Goal: Task Accomplishment & Management: Understand process/instructions

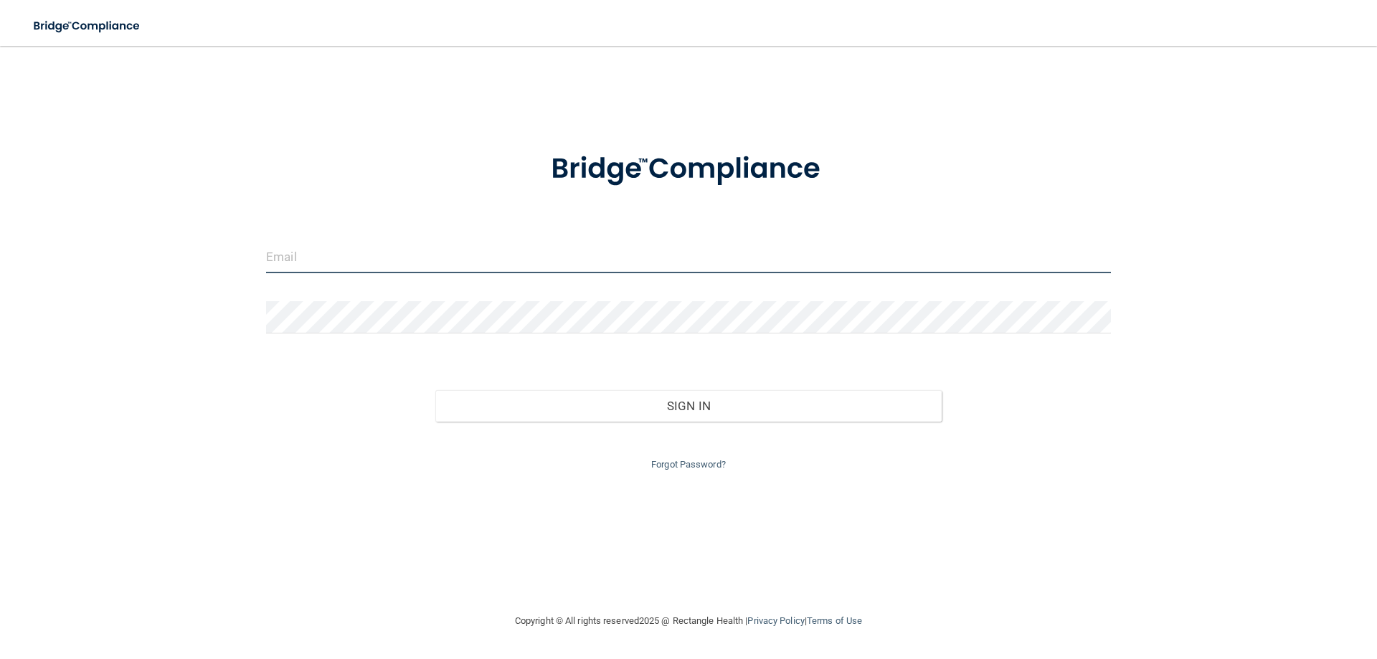
click at [366, 262] on input "email" at bounding box center [688, 257] width 845 height 32
type input "[EMAIL_ADDRESS][DOMAIN_NAME]"
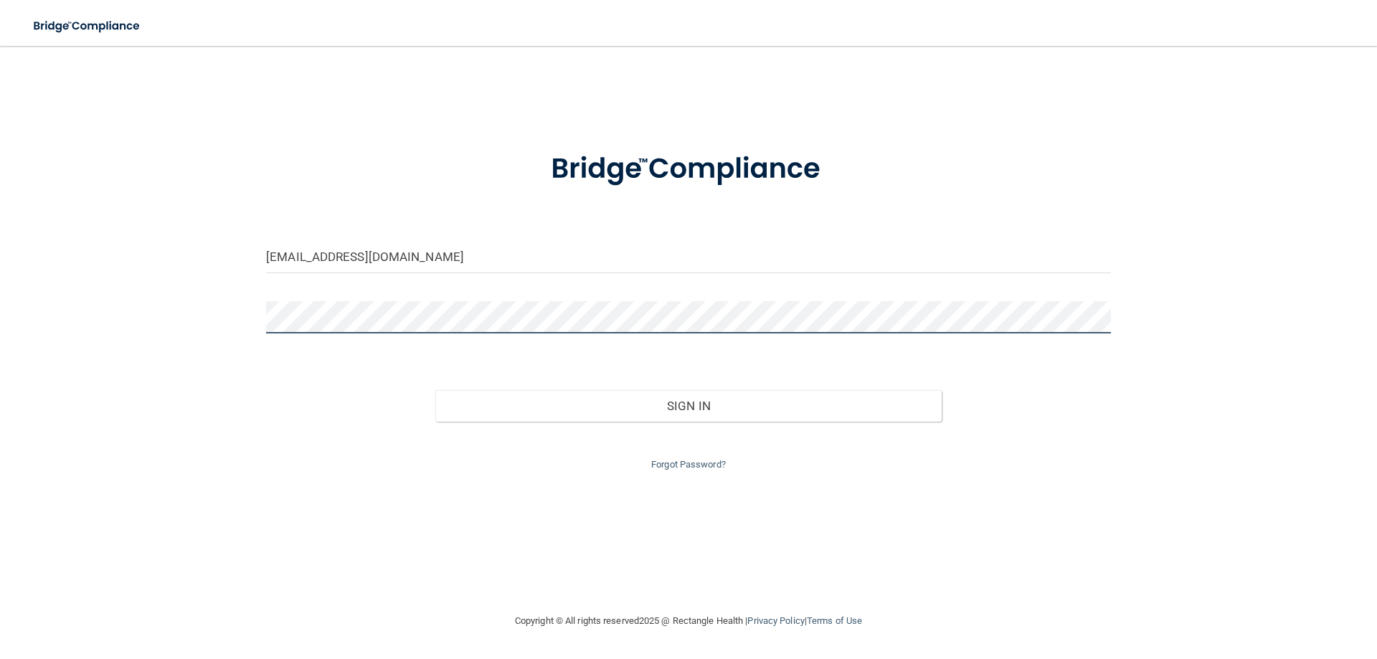
click at [435, 390] on button "Sign In" at bounding box center [688, 406] width 507 height 32
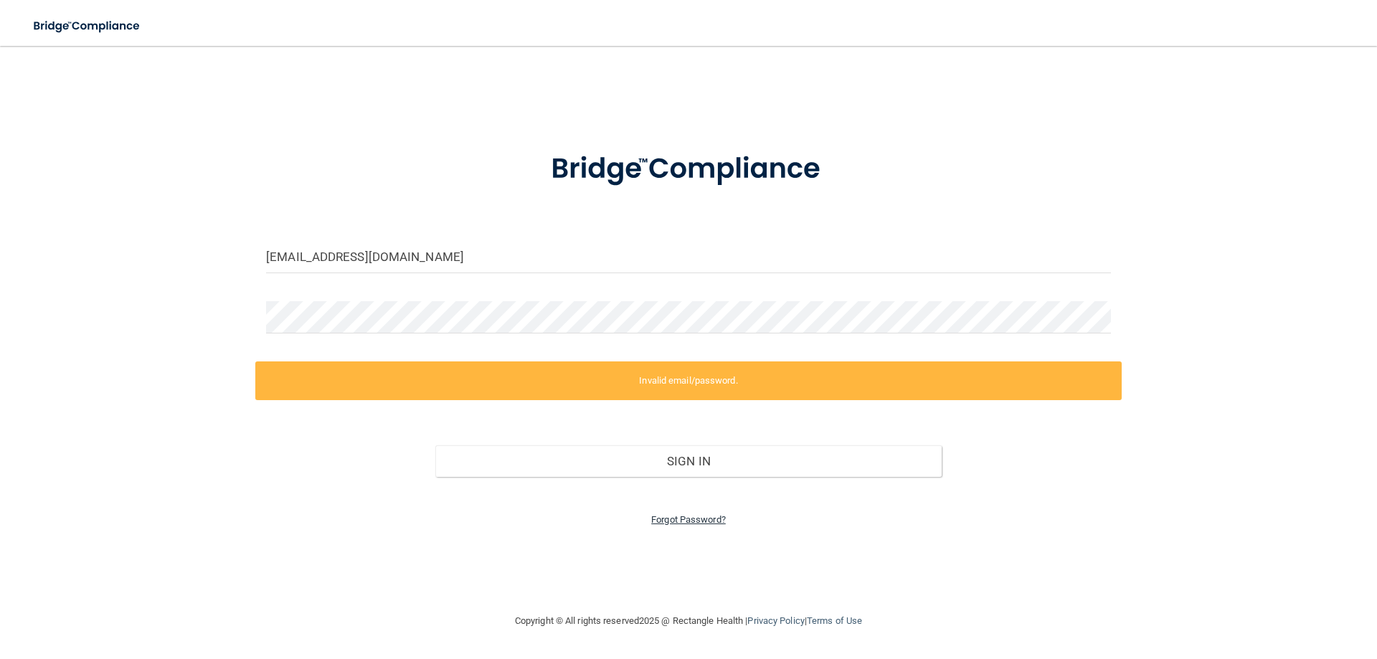
click at [667, 518] on link "Forgot Password?" at bounding box center [688, 519] width 75 height 11
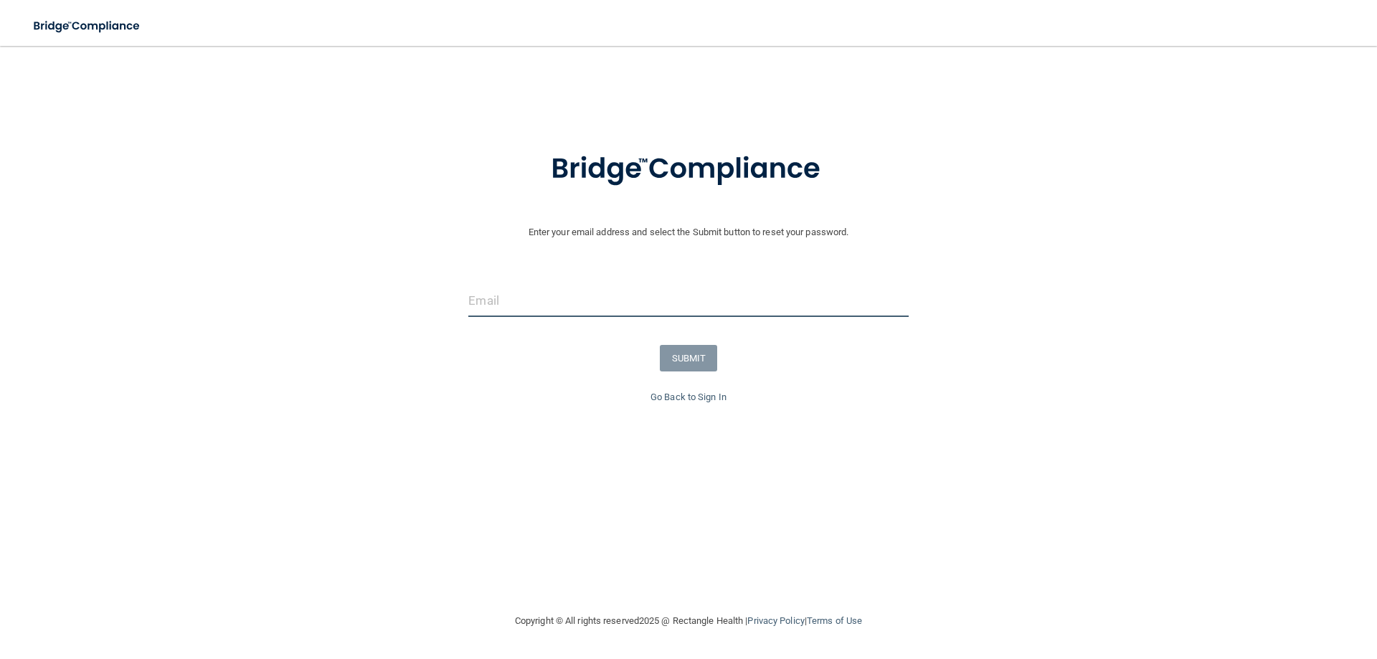
click at [531, 314] on input "email" at bounding box center [688, 301] width 440 height 32
type input "[EMAIL_ADDRESS][DOMAIN_NAME]"
click at [693, 360] on button "SUBMIT" at bounding box center [689, 358] width 58 height 27
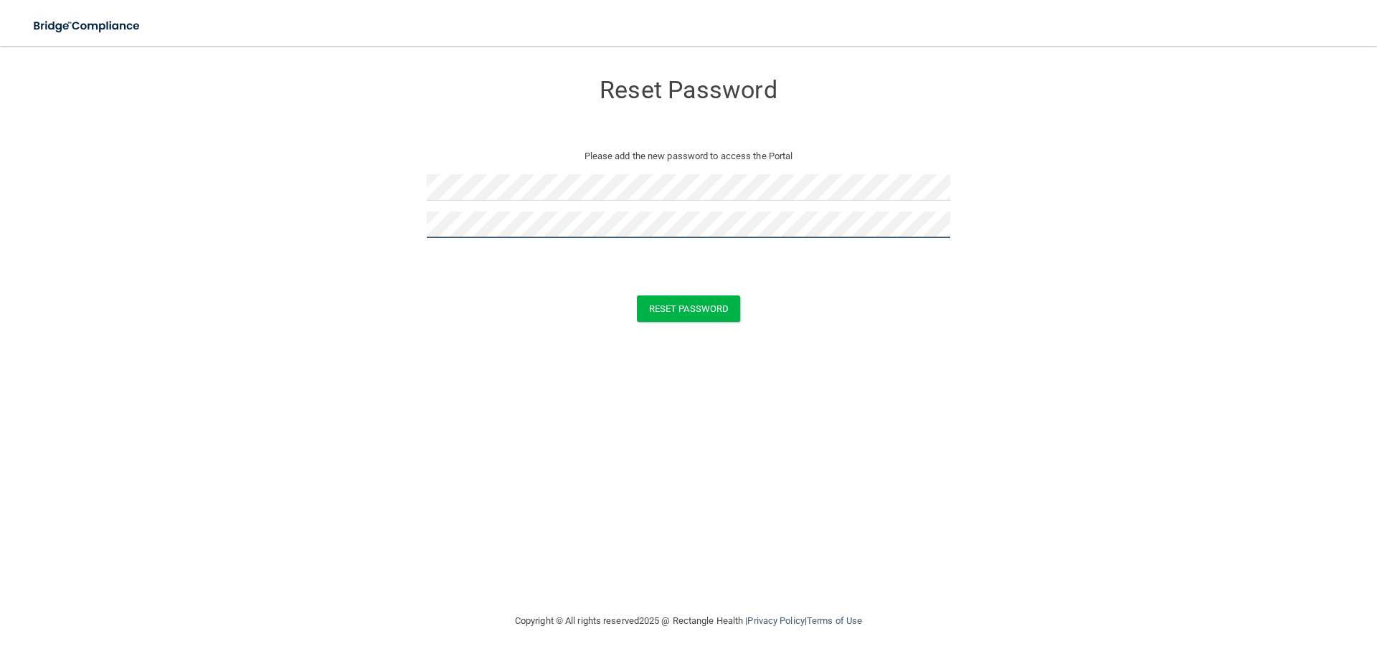
click at [637, 295] on button "Reset Password" at bounding box center [688, 308] width 103 height 27
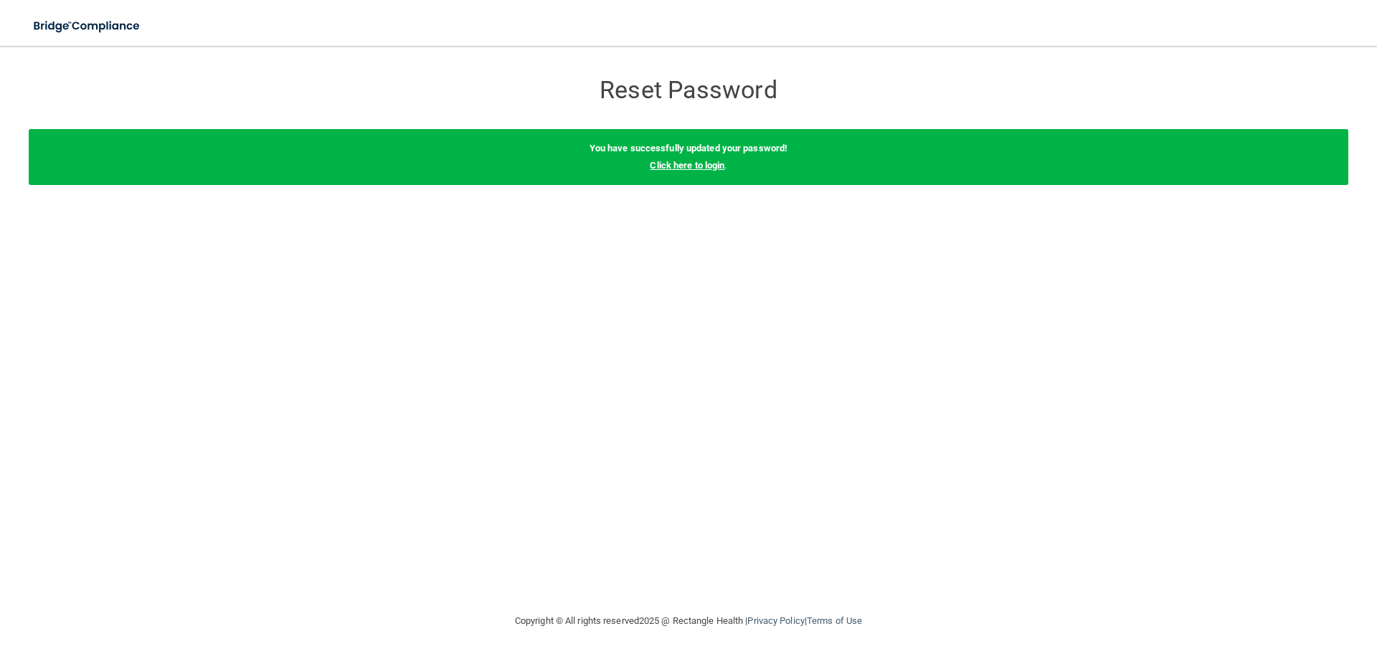
click at [688, 161] on link "Click here to login" at bounding box center [687, 165] width 75 height 11
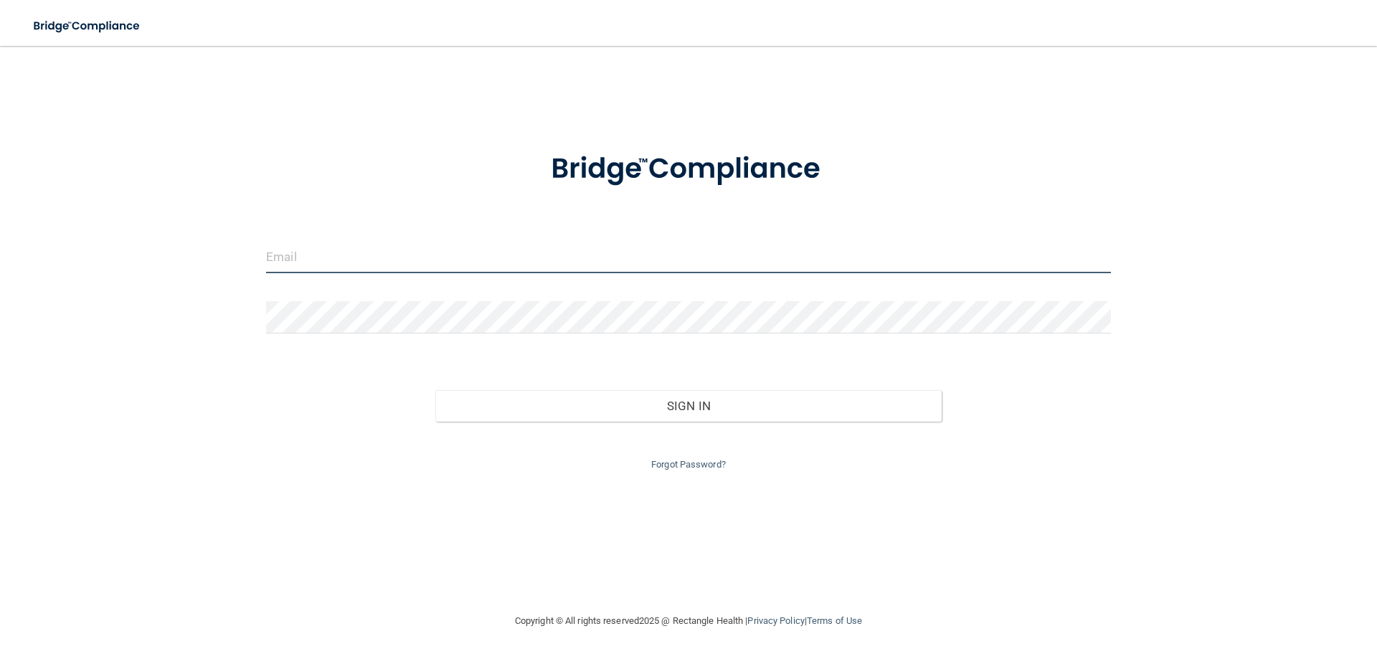
click at [472, 246] on input "email" at bounding box center [688, 257] width 845 height 32
type input "[EMAIL_ADDRESS][DOMAIN_NAME]"
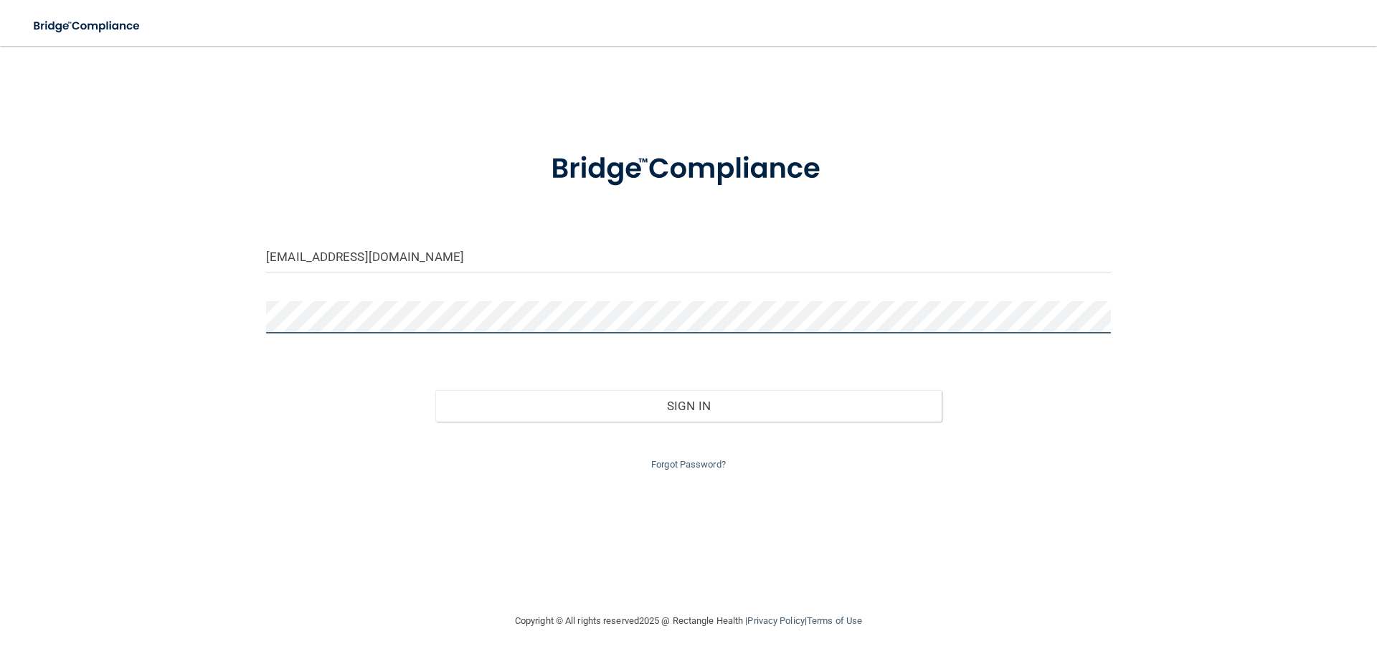
click at [435, 390] on button "Sign In" at bounding box center [688, 406] width 507 height 32
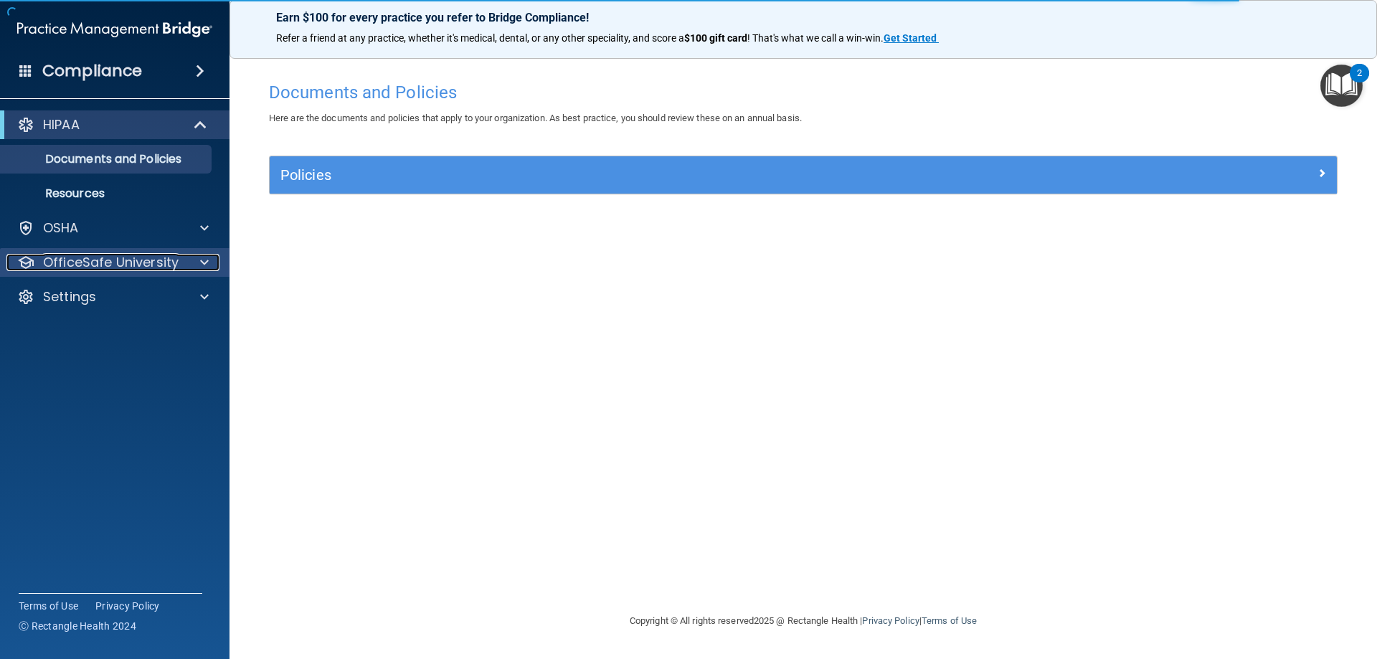
click at [200, 262] on span at bounding box center [204, 262] width 9 height 17
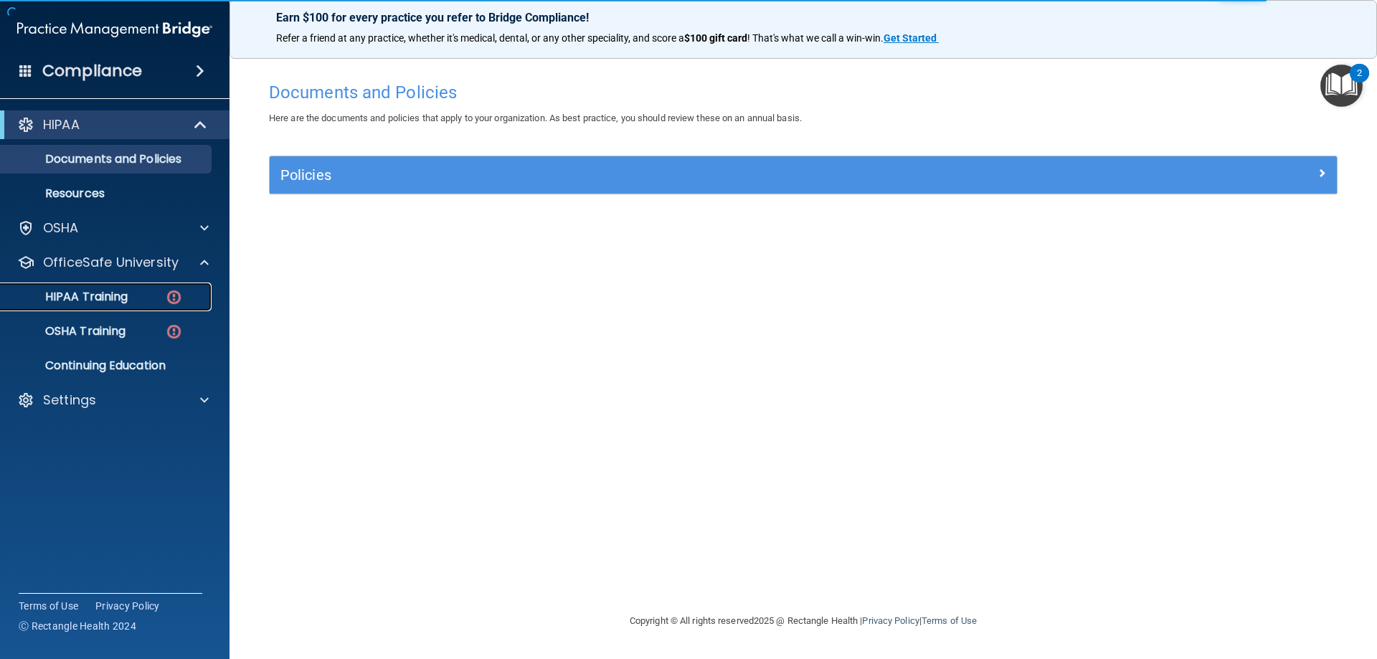
click at [174, 300] on img at bounding box center [174, 297] width 18 height 18
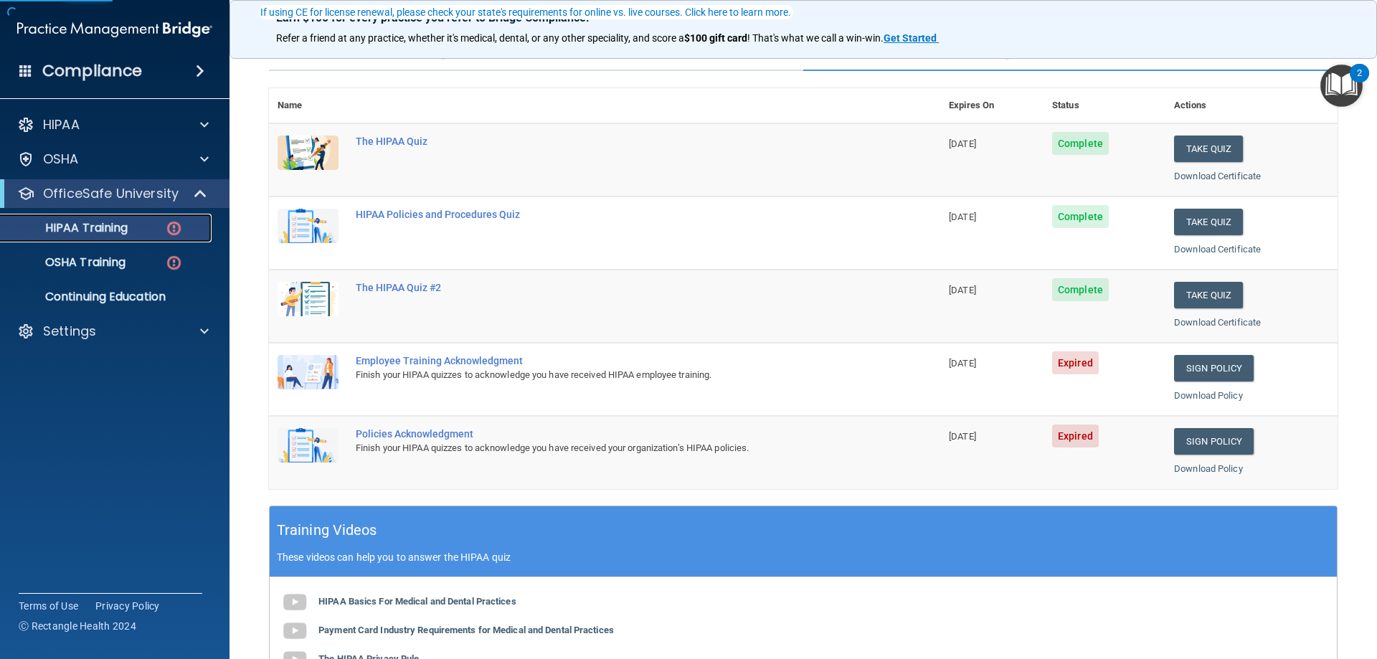
scroll to position [143, 0]
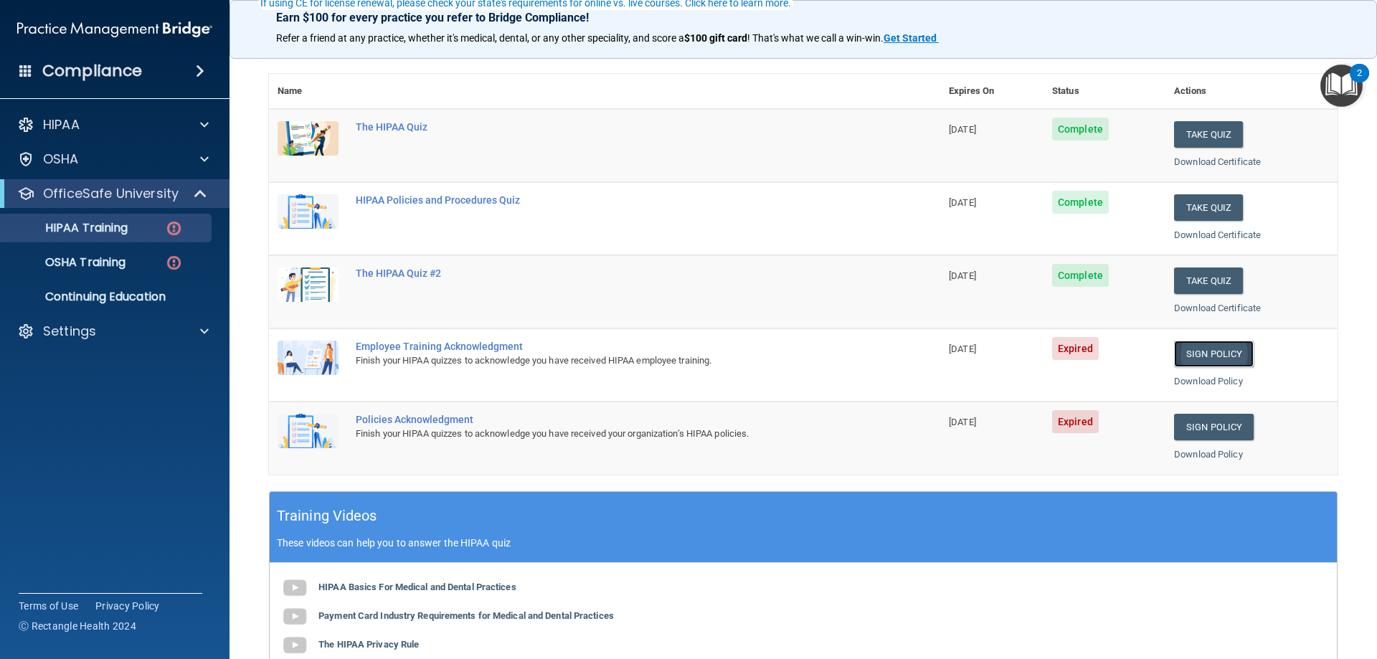
click at [1210, 349] on link "Sign Policy" at bounding box center [1214, 354] width 80 height 27
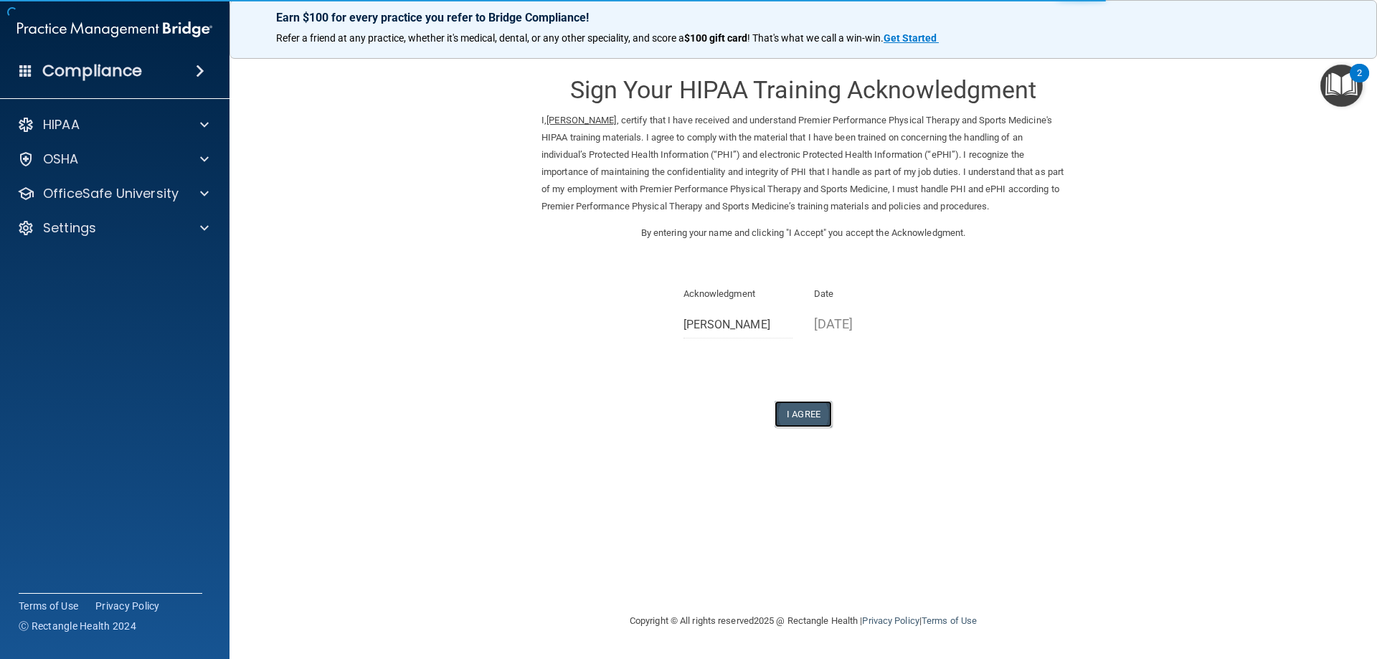
click at [805, 407] on button "I Agree" at bounding box center [803, 414] width 57 height 27
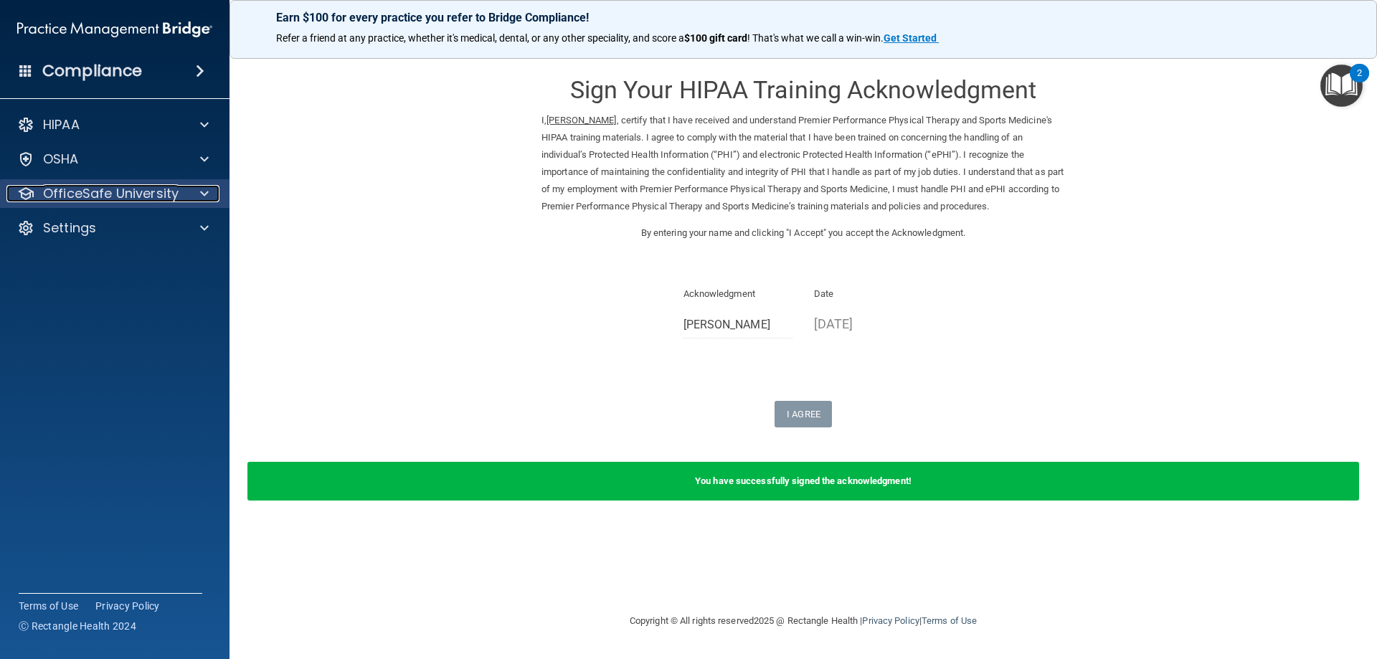
click at [206, 189] on span at bounding box center [204, 193] width 9 height 17
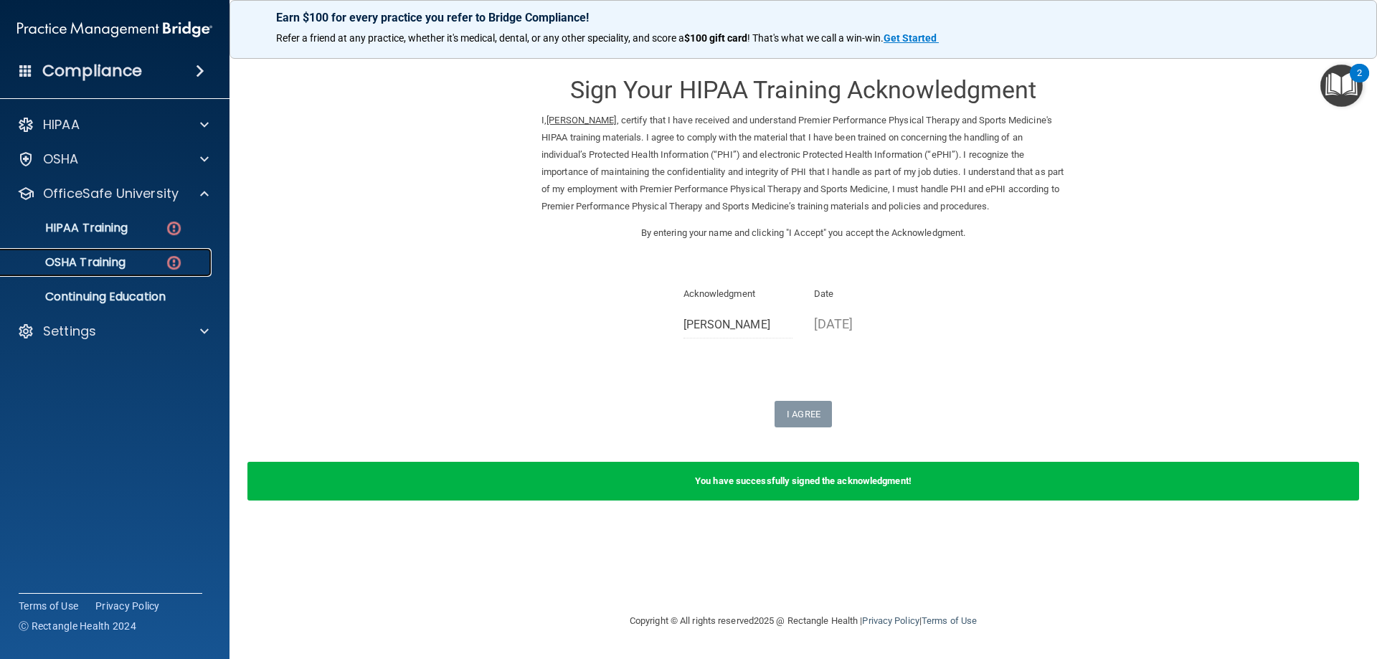
click at [154, 262] on div "OSHA Training" at bounding box center [107, 262] width 196 height 14
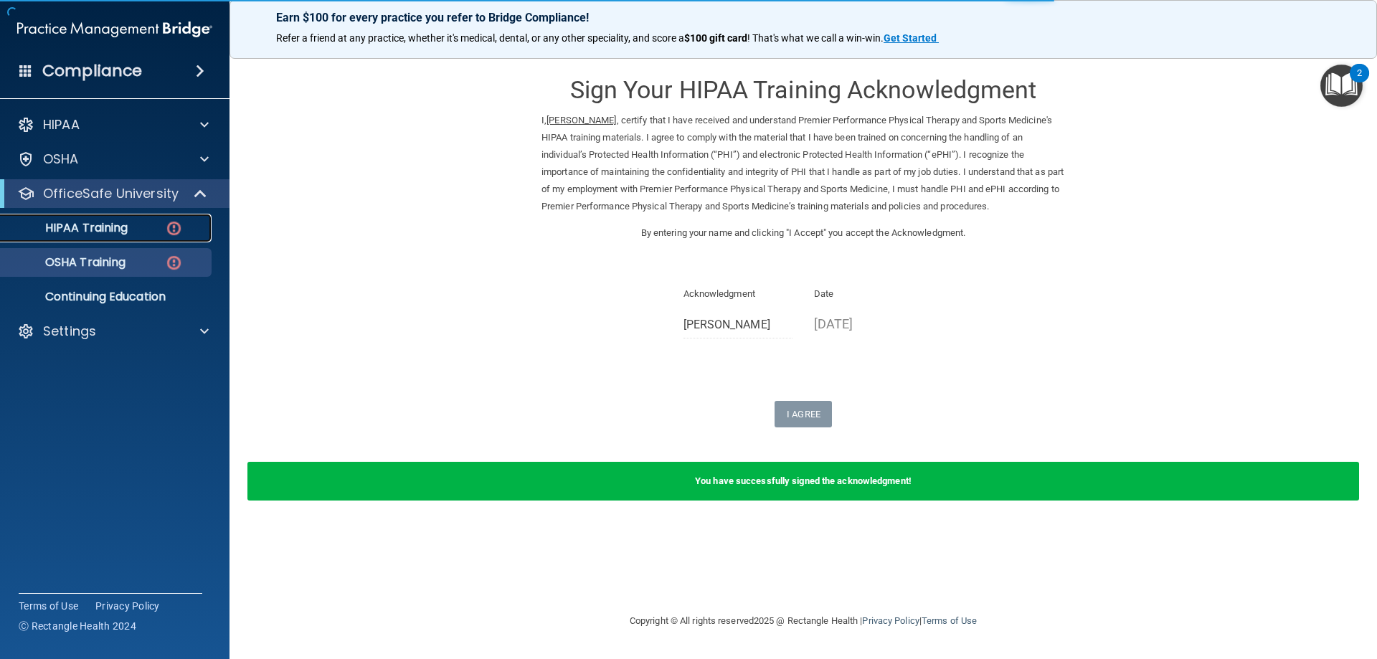
click at [153, 228] on div "HIPAA Training" at bounding box center [107, 228] width 196 height 14
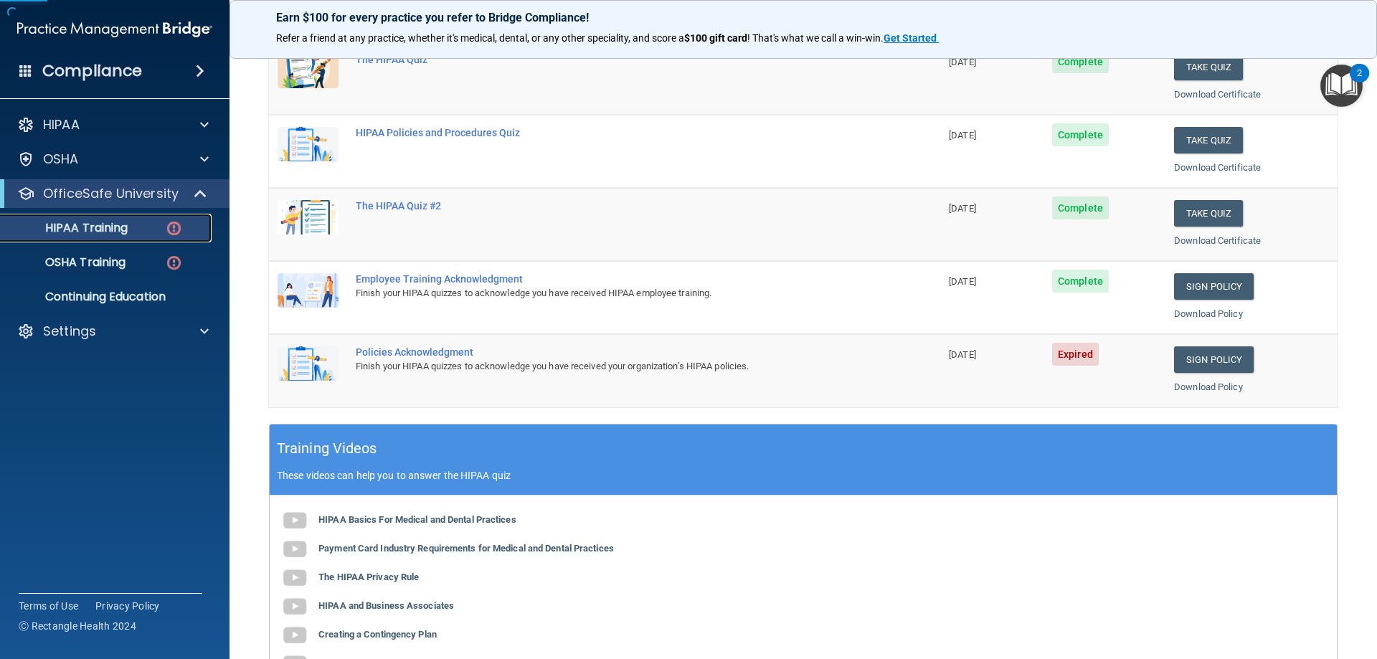
scroll to position [287, 0]
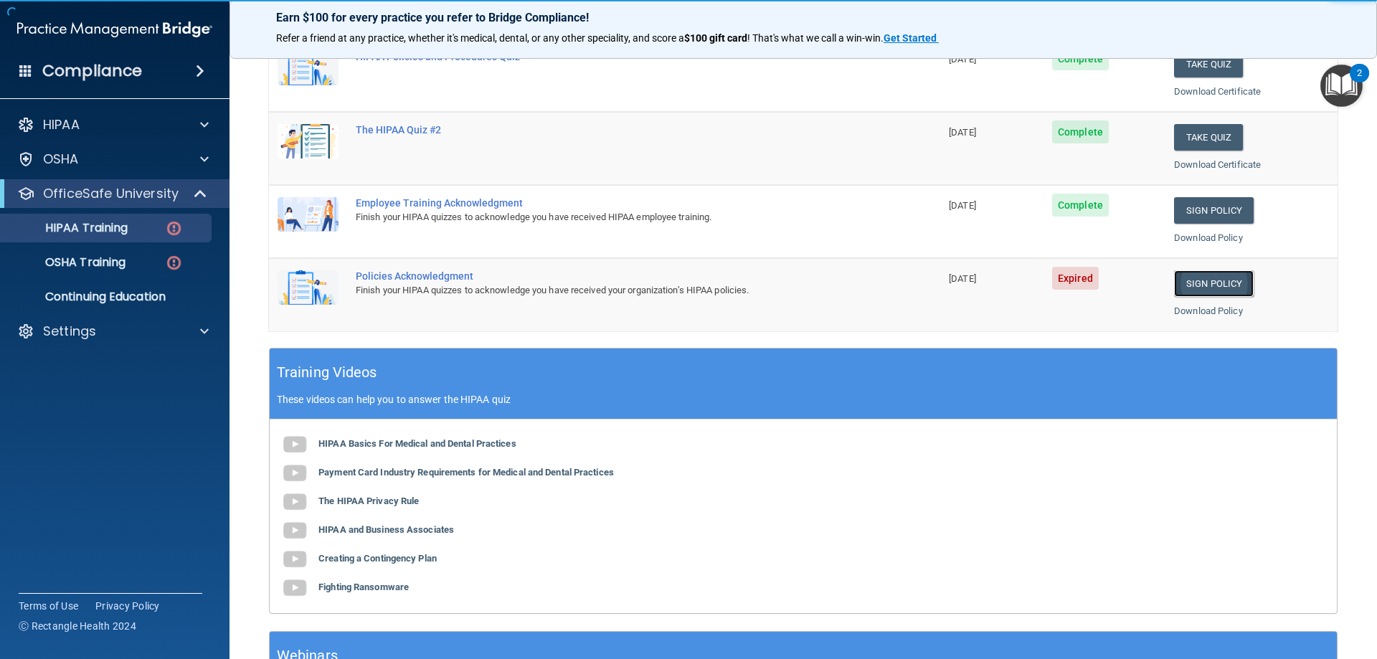
click at [1201, 280] on link "Sign Policy" at bounding box center [1214, 283] width 80 height 27
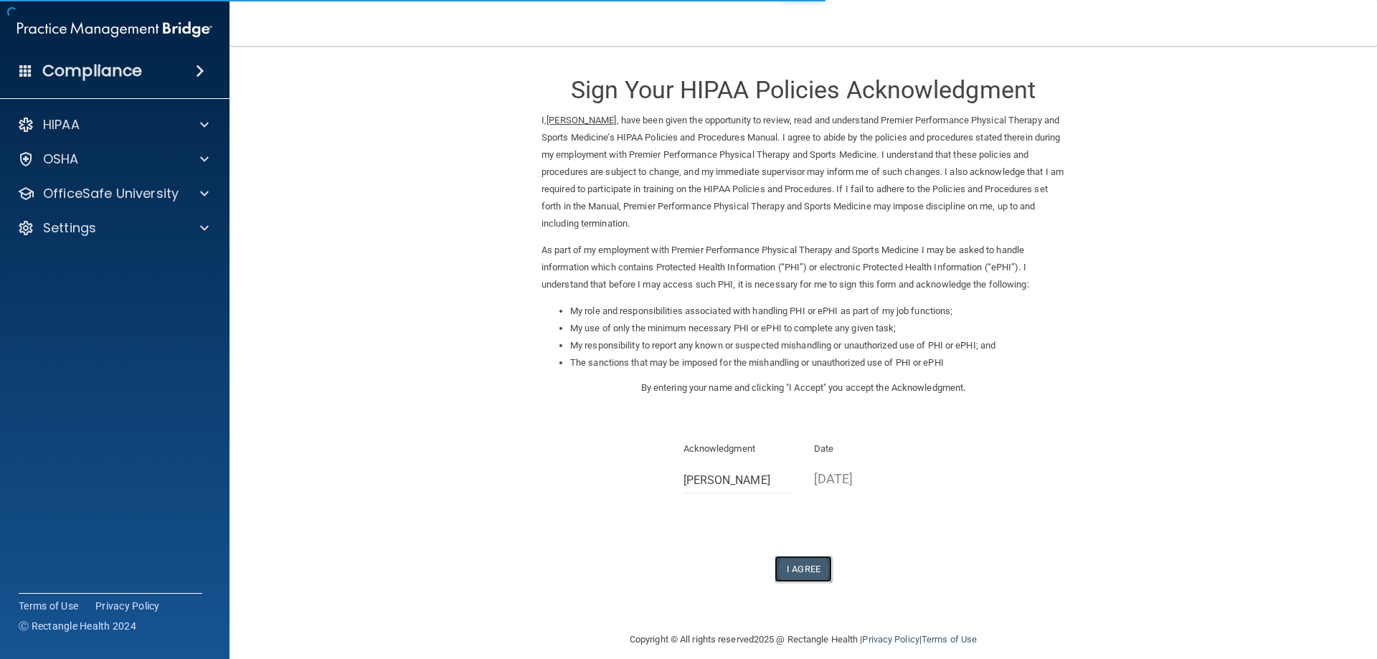
click at [804, 574] on button "I Agree" at bounding box center [803, 569] width 57 height 27
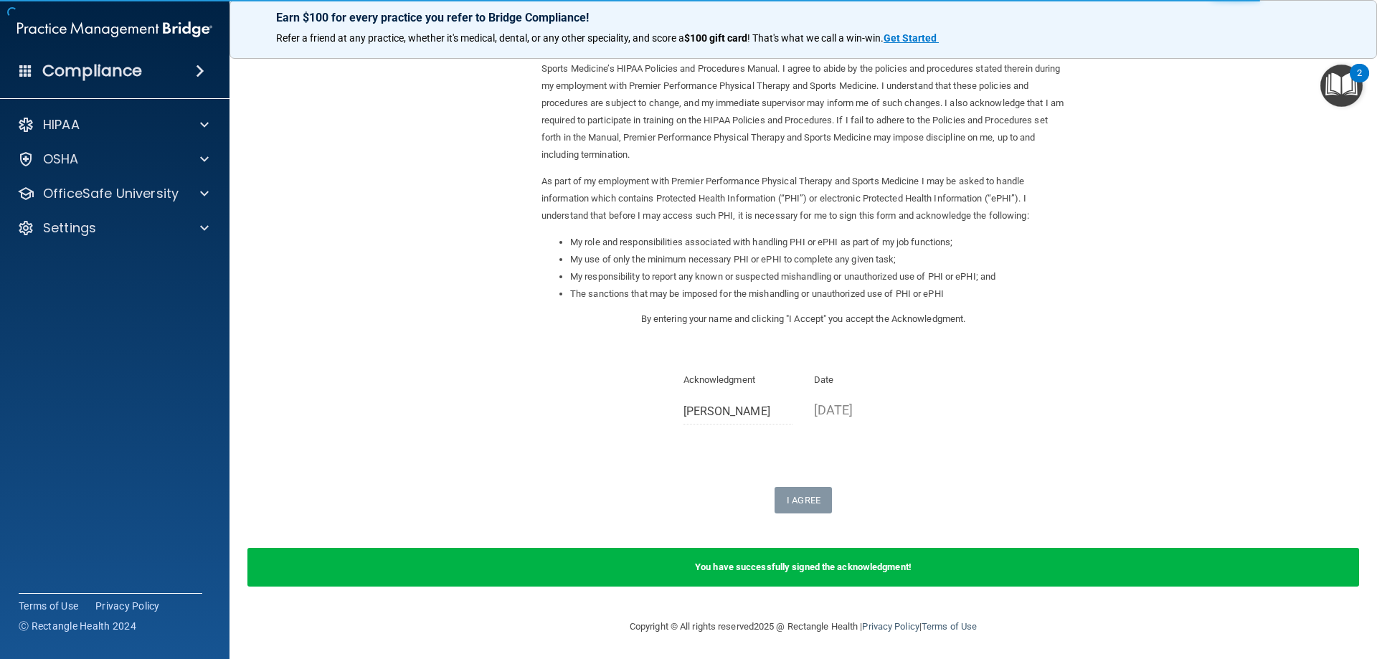
scroll to position [71, 0]
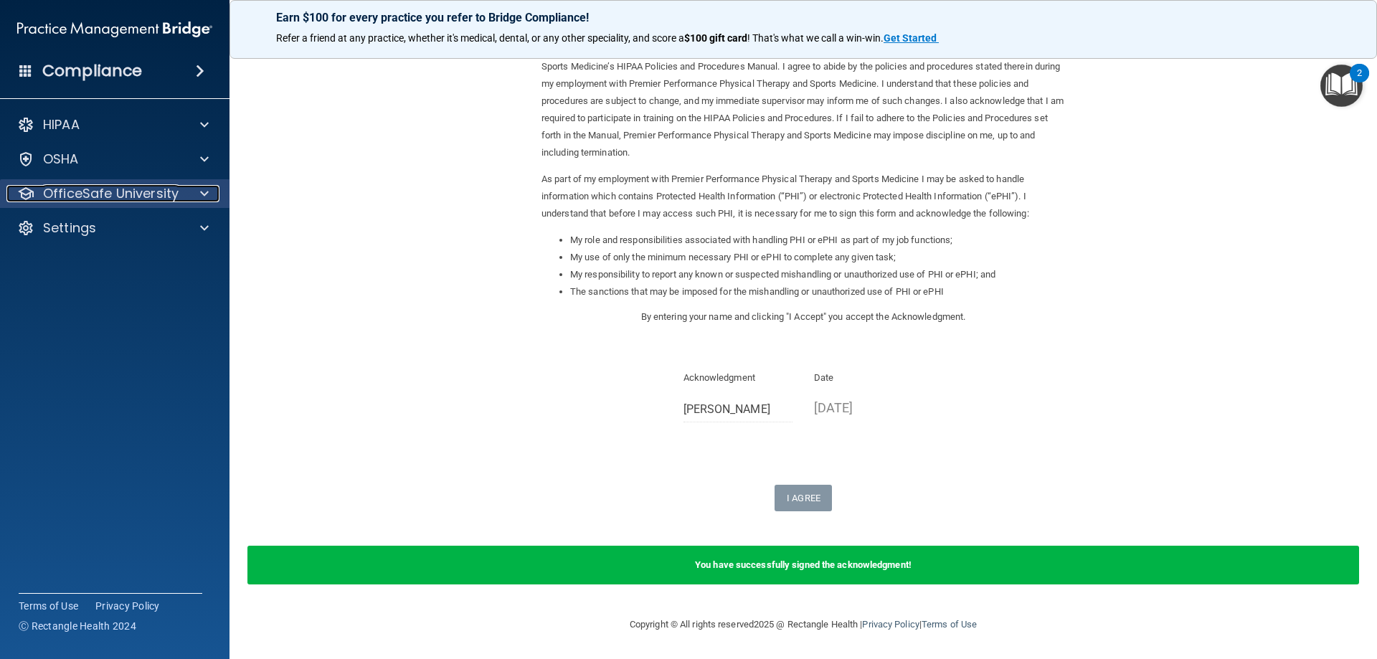
click at [192, 189] on div at bounding box center [202, 193] width 36 height 17
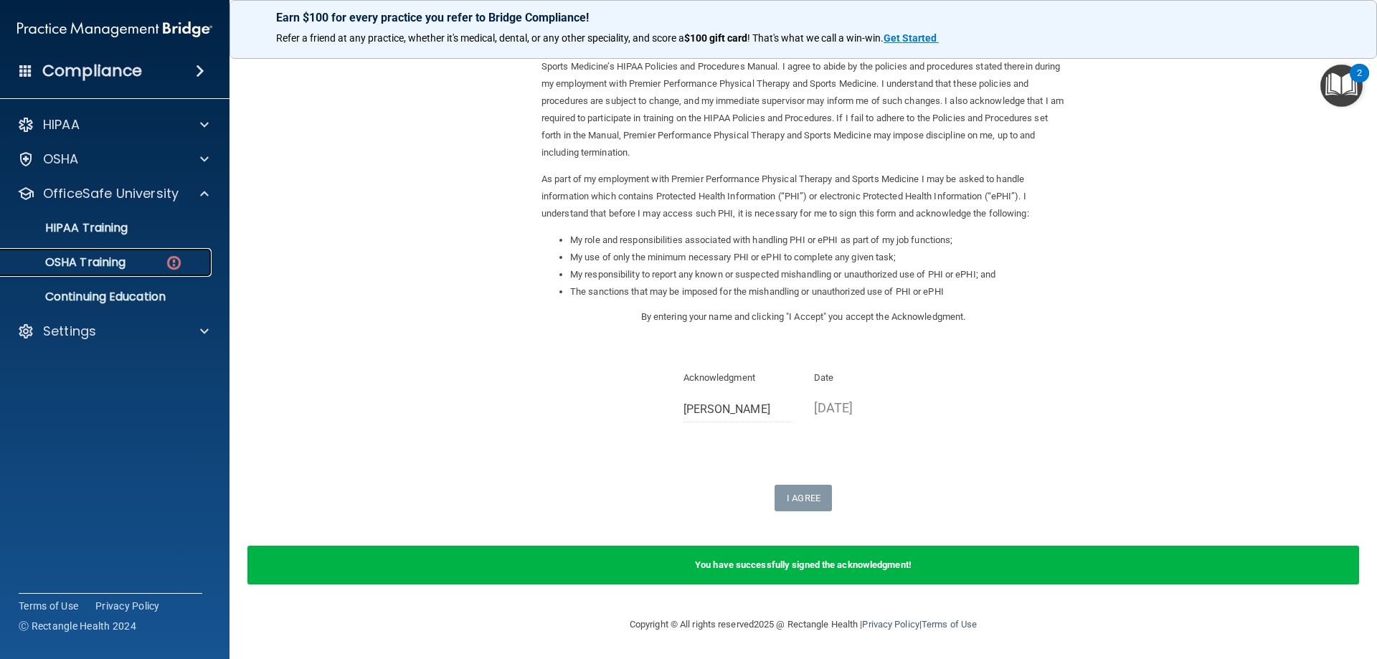
click at [165, 250] on link "OSHA Training" at bounding box center [99, 262] width 226 height 29
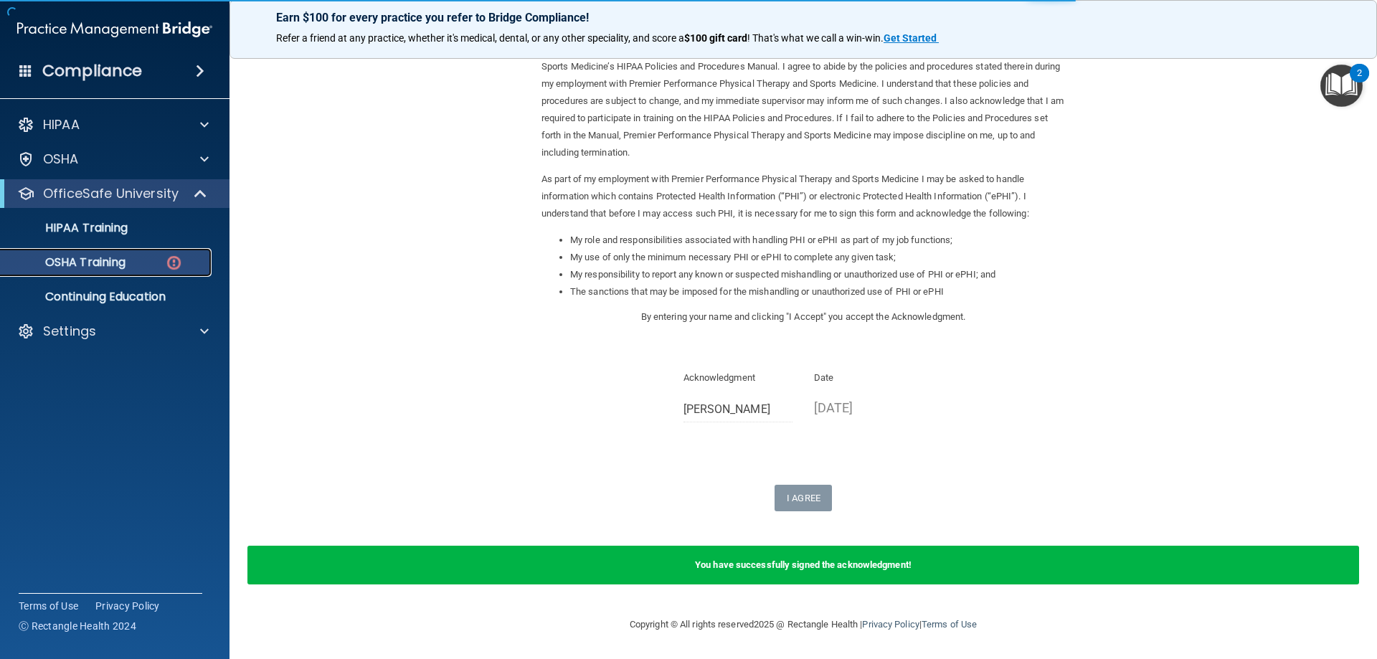
scroll to position [1, 0]
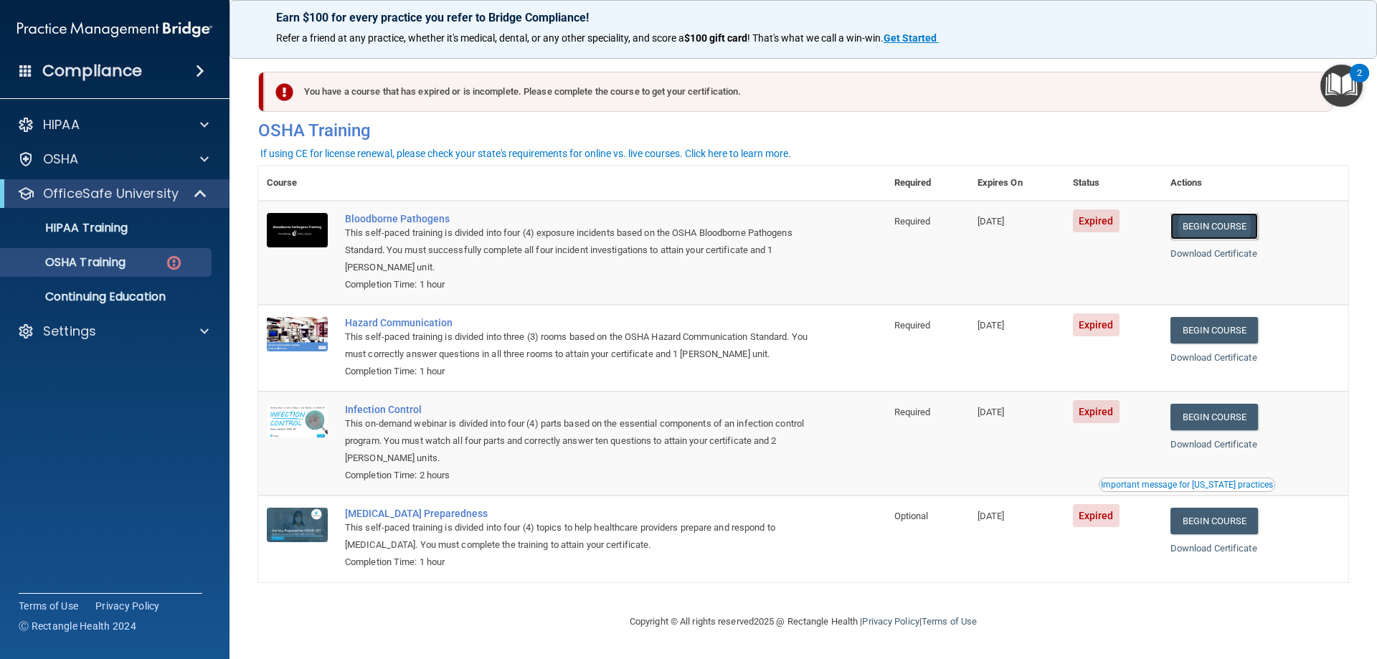
click at [1203, 227] on link "Begin Course" at bounding box center [1213, 226] width 87 height 27
